Goal: Book appointment/travel/reservation

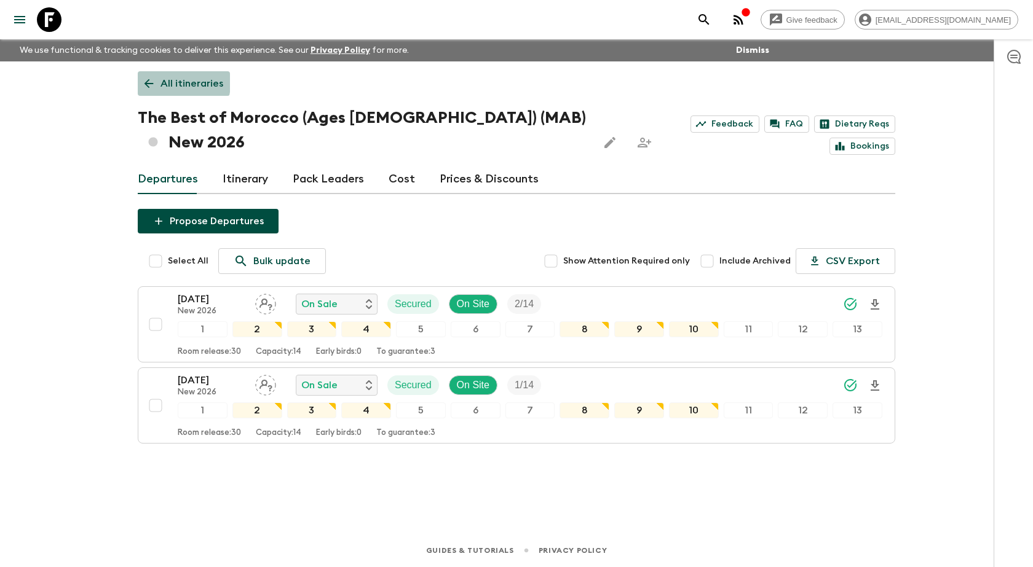
click at [156, 82] on link "All itineraries" at bounding box center [184, 83] width 92 height 25
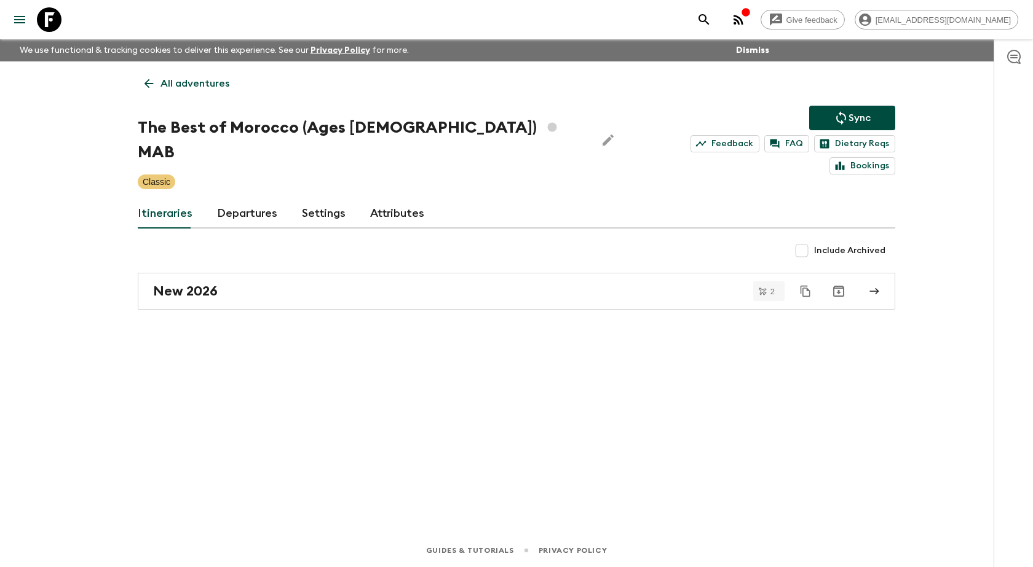
click at [159, 88] on link "All adventures" at bounding box center [187, 83] width 98 height 25
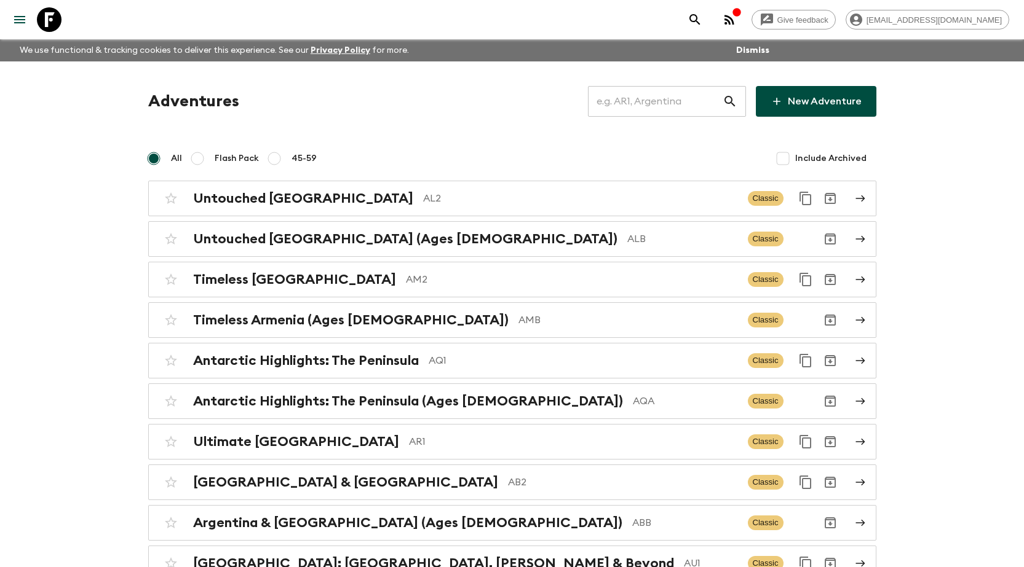
click at [709, 99] on input "text" at bounding box center [655, 101] width 135 height 34
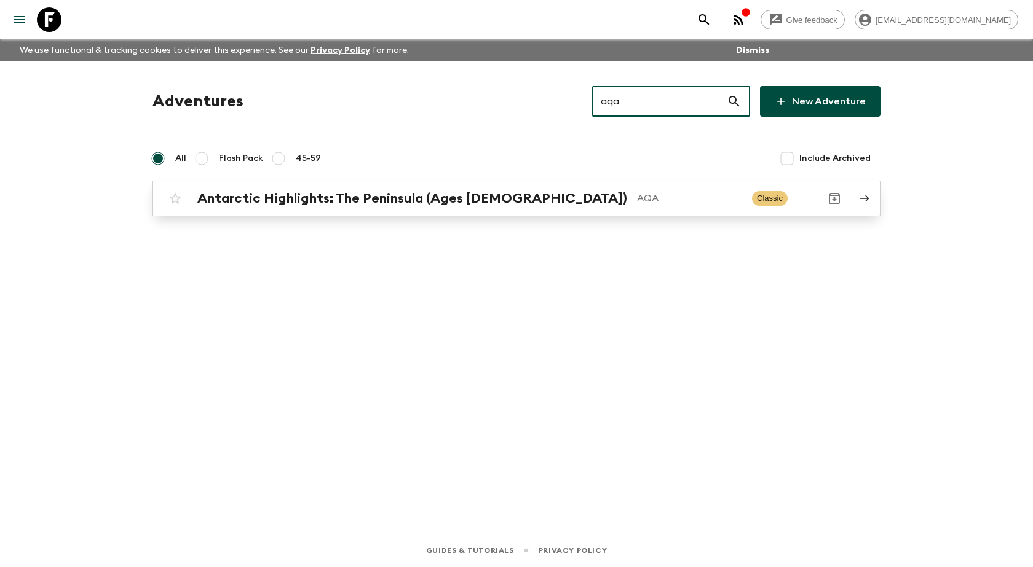
type input "aqa"
click at [637, 197] on p "AQA" at bounding box center [689, 198] width 105 height 15
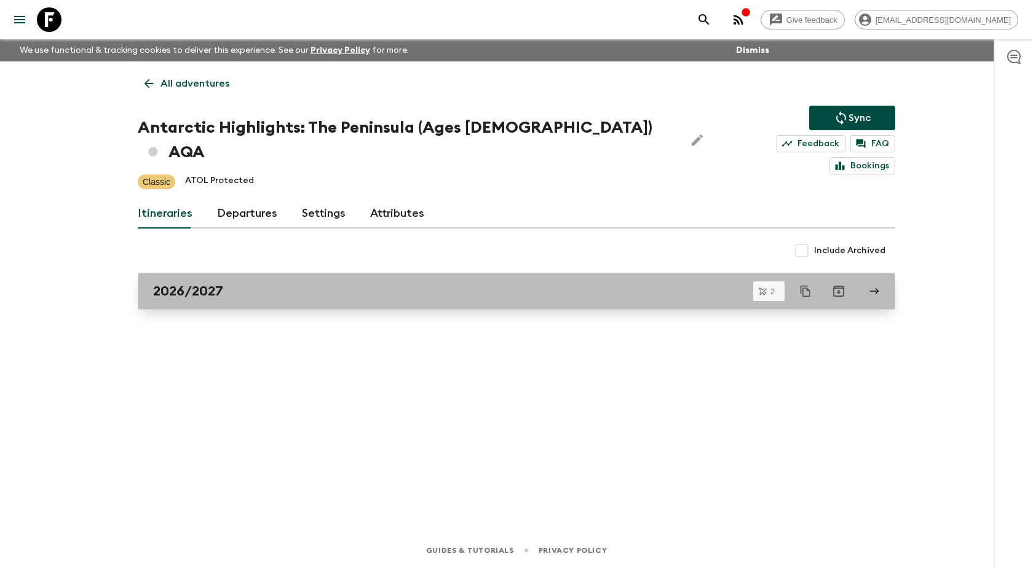
click at [454, 283] on div "2026/2027" at bounding box center [504, 291] width 703 height 16
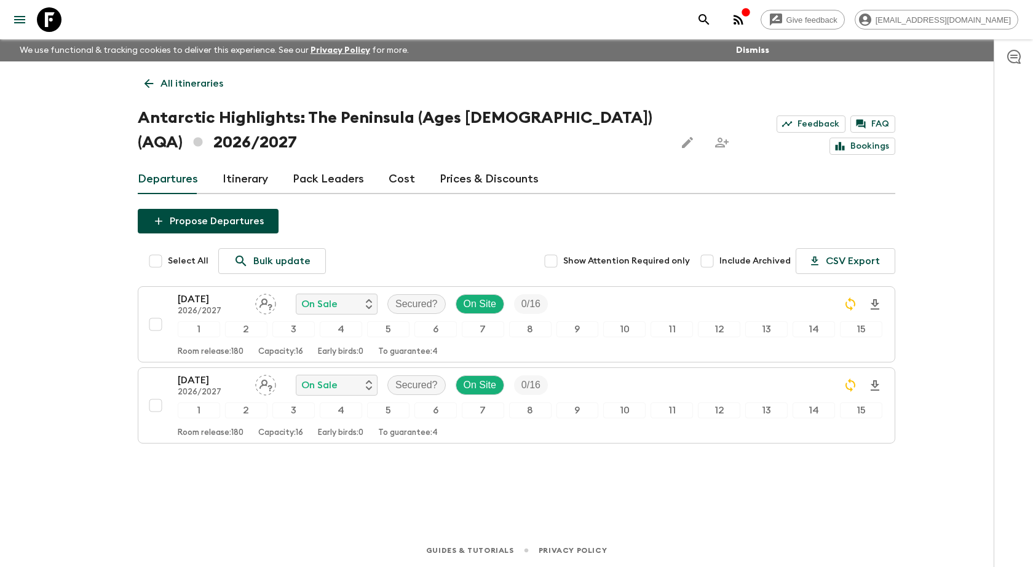
click at [148, 93] on link "All itineraries" at bounding box center [184, 83] width 92 height 25
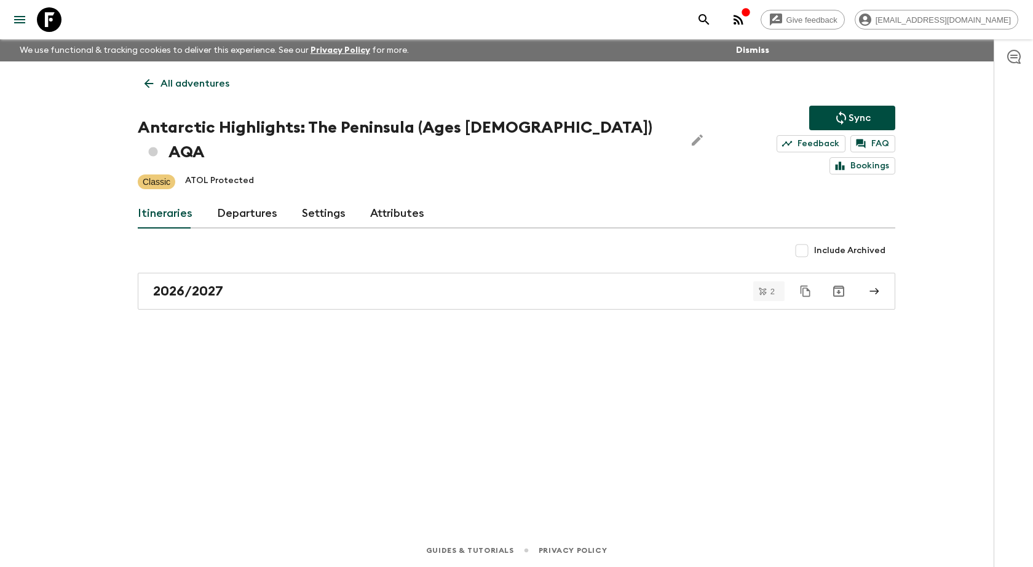
click at [144, 81] on icon at bounding box center [149, 84] width 14 height 14
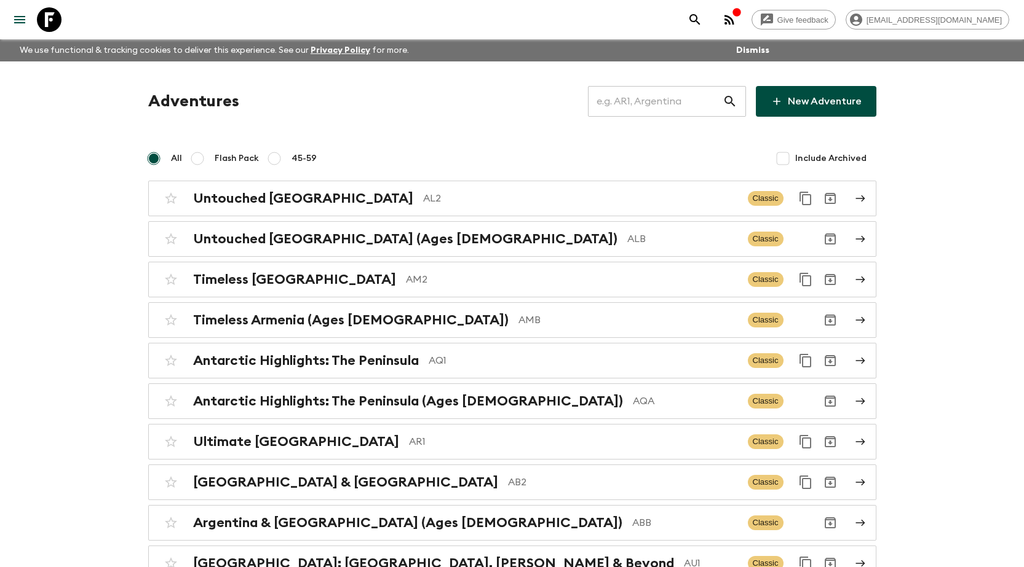
click at [655, 108] on input "text" at bounding box center [655, 101] width 135 height 34
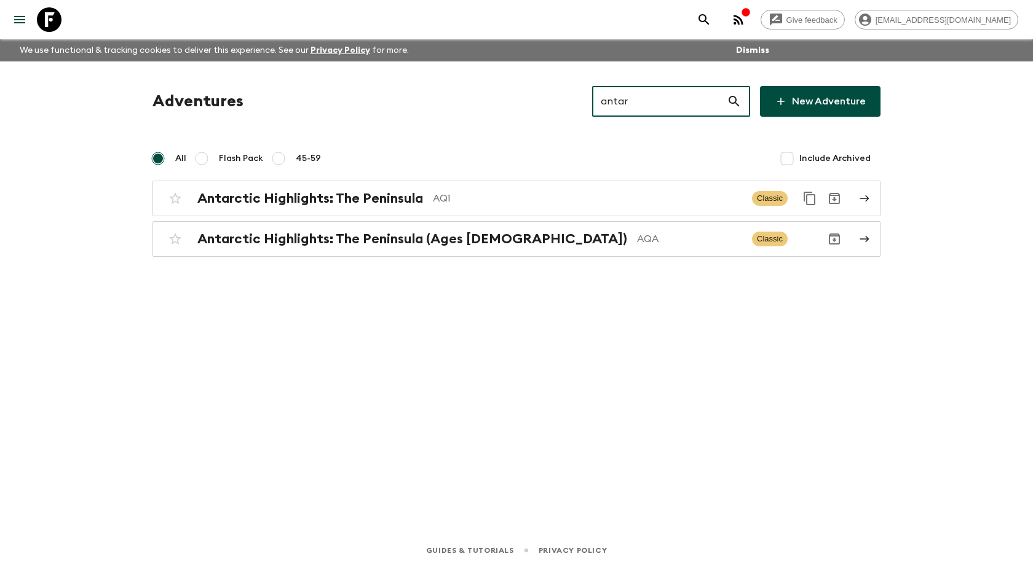
type input "antar"
click at [543, 216] on div "Antarctic Highlights: The Peninsula AQ1 Classic Antarctic Highlights: The Penin…" at bounding box center [516, 219] width 728 height 76
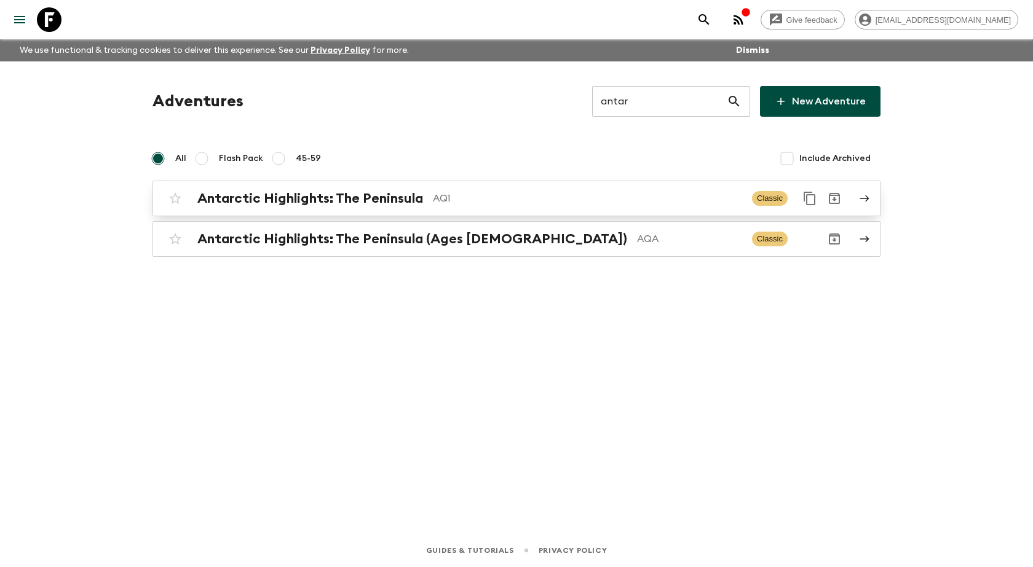
click at [545, 210] on div "Antarctic Highlights: The Peninsula AQ1 Classic" at bounding box center [492, 198] width 659 height 25
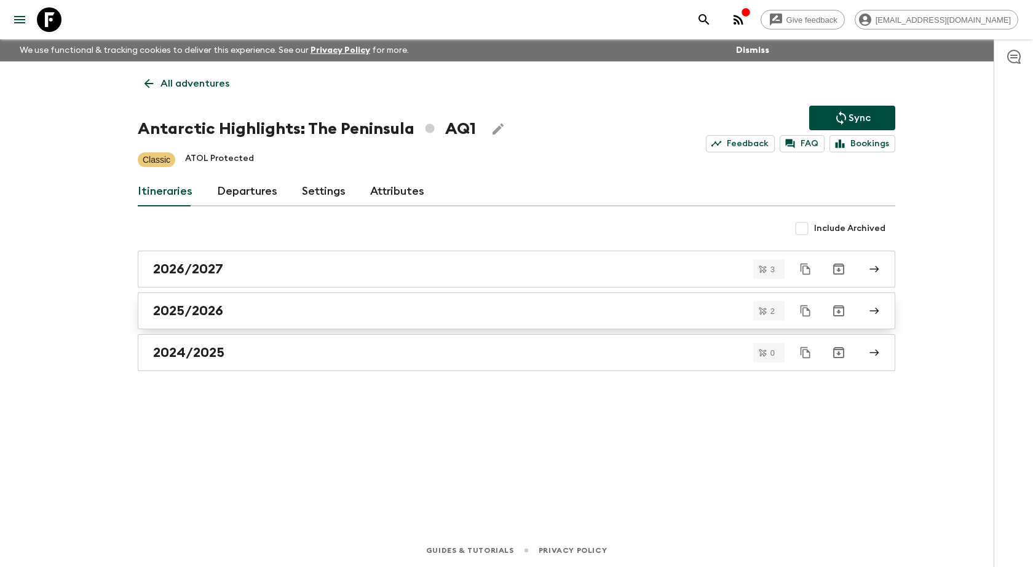
click at [298, 305] on div "2025/2026" at bounding box center [504, 311] width 703 height 16
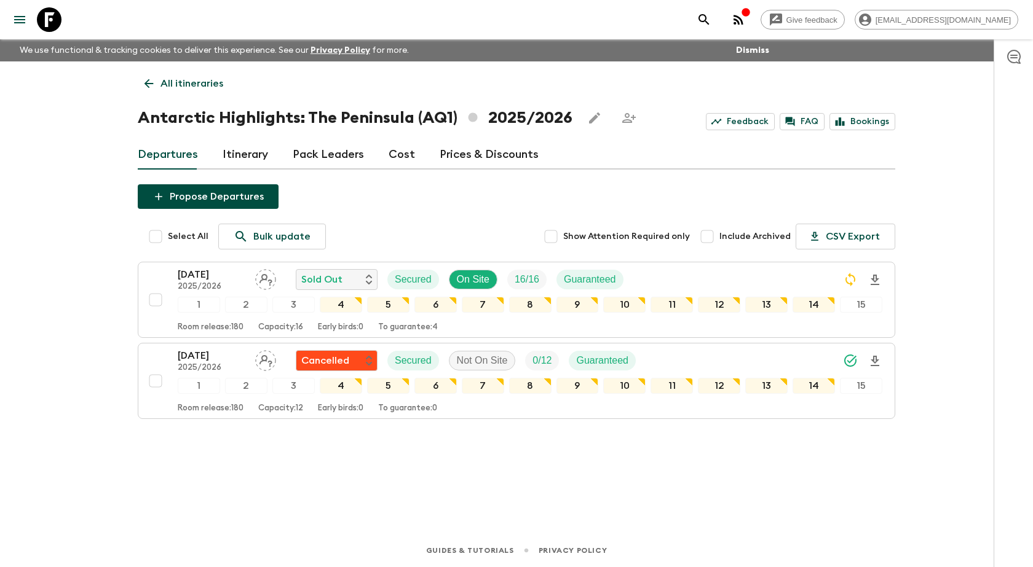
click at [142, 82] on icon at bounding box center [149, 84] width 14 height 14
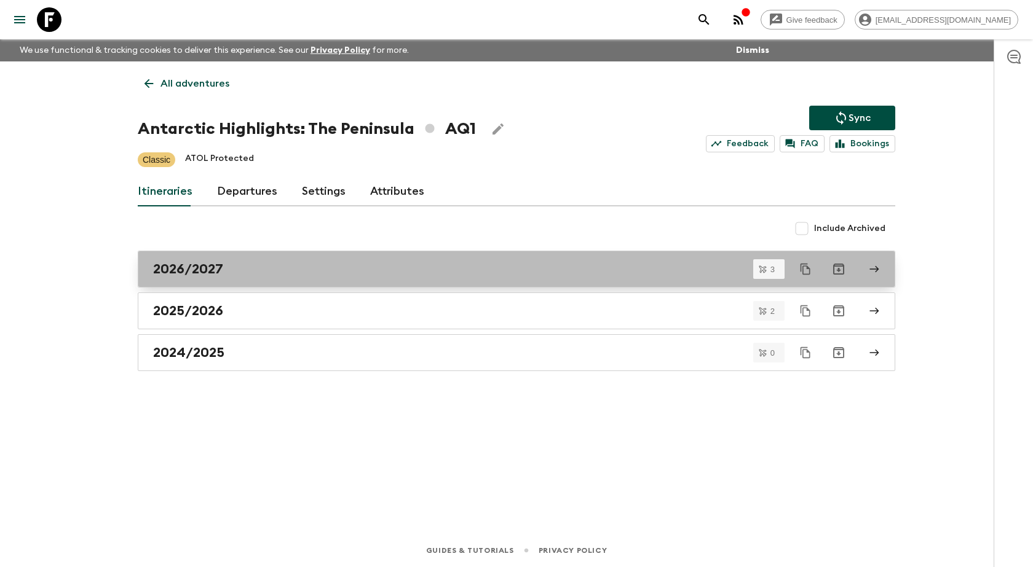
click at [248, 270] on div "2026/2027" at bounding box center [504, 269] width 703 height 16
